Goal: Task Accomplishment & Management: Complete application form

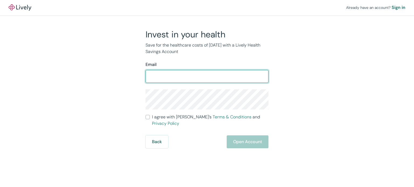
click at [221, 75] on input "Email" at bounding box center [207, 76] width 123 height 11
type input "[EMAIL_ADDRESS][DOMAIN_NAME]"
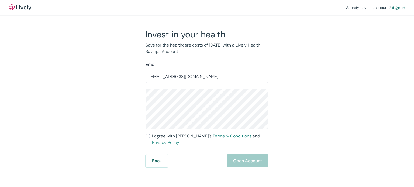
click at [308, 75] on div "Invest in your health Save for the healthcare costs of [DATE] with a Lively Hea…" at bounding box center [203, 98] width 259 height 139
click at [295, 81] on div "Invest in your health Save for the healthcare costs of [DATE] with a Lively Hea…" at bounding box center [203, 98] width 259 height 139
click at [148, 138] on input "I agree with Lively’s Terms & Conditions and Privacy Policy" at bounding box center [148, 136] width 4 height 4
checkbox input "true"
click at [243, 155] on button "Open Account" at bounding box center [248, 161] width 42 height 13
